Goal: Use online tool/utility: Utilize a website feature to perform a specific function

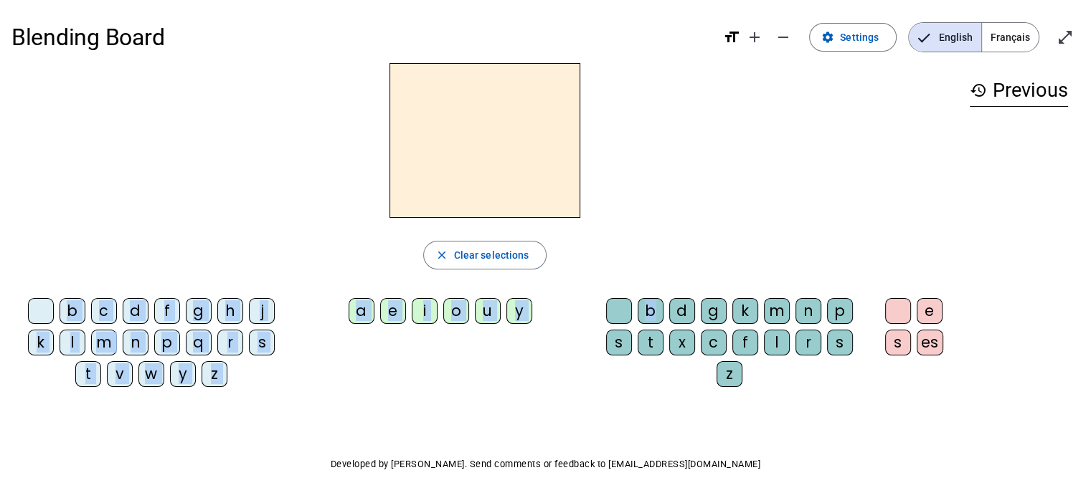
drag, startPoint x: 651, startPoint y: 305, endPoint x: 536, endPoint y: 174, distance: 174.3
click at [536, 174] on div "close Clear selections b c d f g h j k l m n p q r s t v w y z a e i o u y b d …" at bounding box center [484, 231] width 947 height 336
click at [491, 265] on span "button" at bounding box center [485, 255] width 123 height 34
click at [445, 348] on div "b c d f g h j k l m n p q r s t v w y z a e i o u y b d g k m n p s t x c f l r…" at bounding box center [484, 346] width 947 height 106
click at [263, 305] on div "j" at bounding box center [262, 311] width 26 height 26
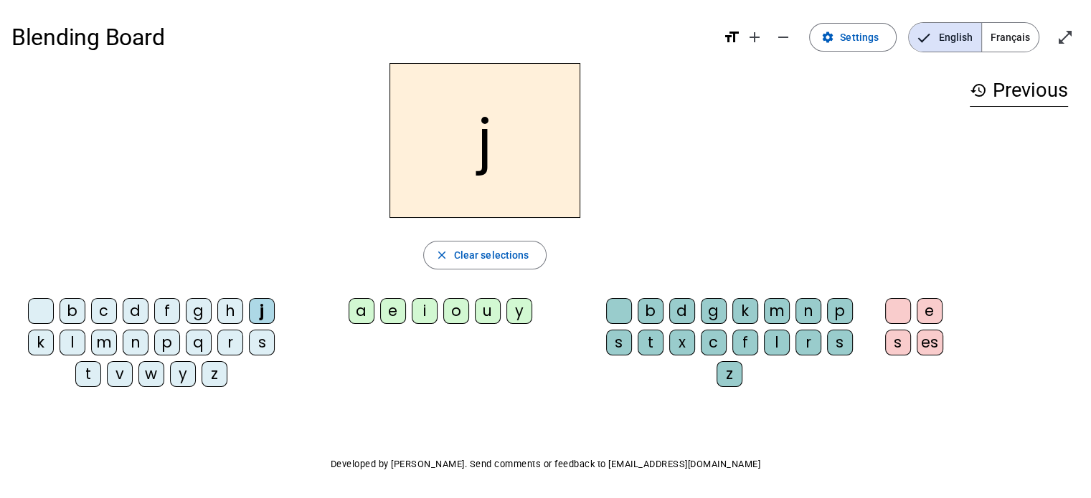
click at [404, 312] on div "e" at bounding box center [393, 311] width 26 height 26
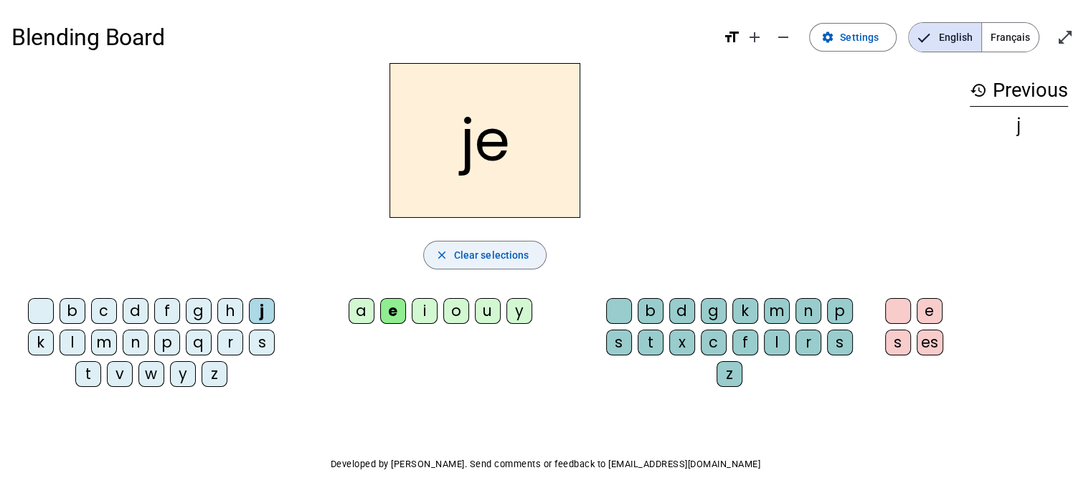
click at [526, 262] on span "Clear selections" at bounding box center [491, 255] width 75 height 17
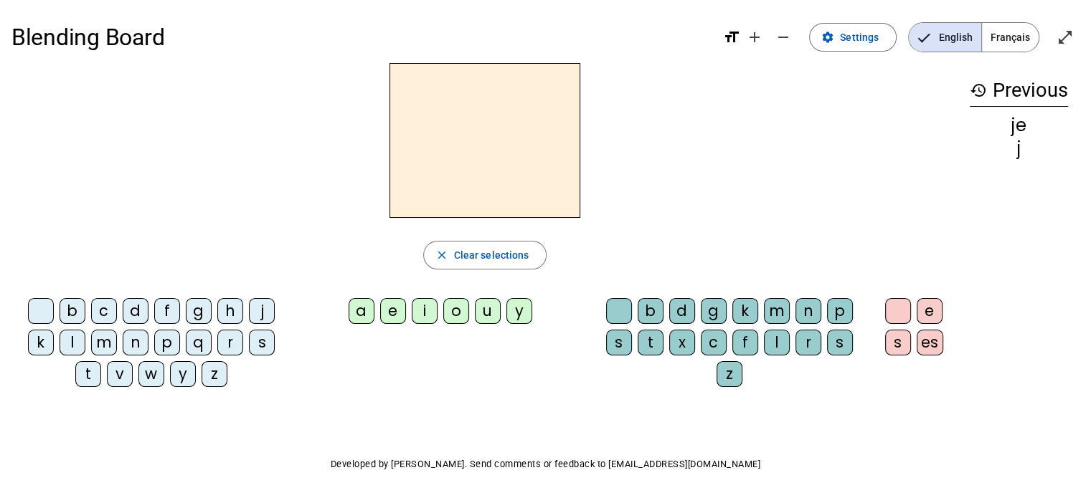
click at [257, 341] on div "s" at bounding box center [262, 343] width 26 height 26
click at [370, 315] on div "a" at bounding box center [362, 311] width 26 height 26
click at [172, 310] on div "f" at bounding box center [167, 311] width 26 height 26
click at [166, 332] on div "p" at bounding box center [167, 343] width 26 height 26
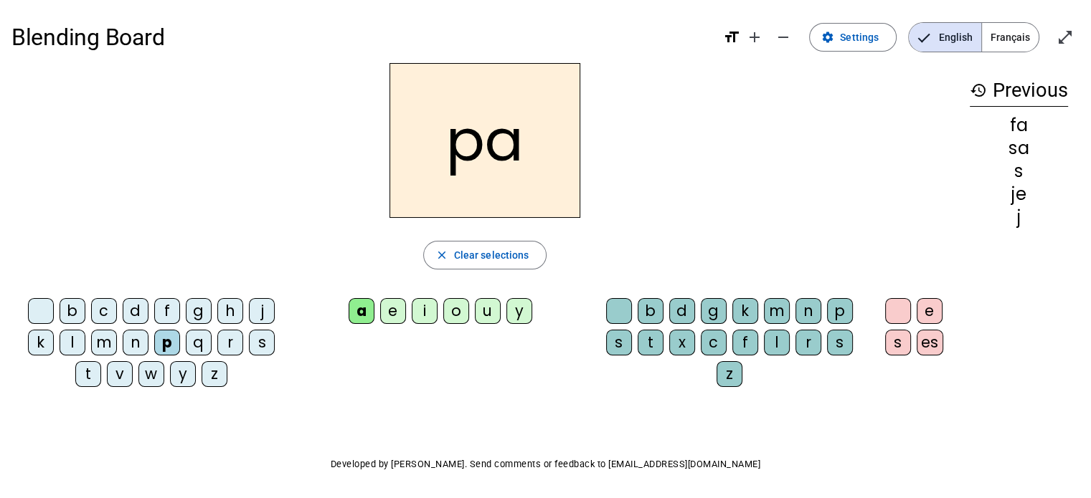
click at [155, 372] on div "w" at bounding box center [151, 374] width 26 height 26
click at [394, 316] on div "e" at bounding box center [393, 311] width 26 height 26
